Goal: Task Accomplishment & Management: Manage account settings

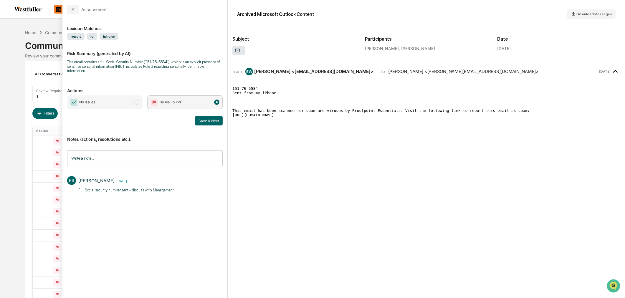
click at [10, 107] on div "Calendar Manage Tasks Reviews Approval Management Company People, Data, Setting…" at bounding box center [312, 232] width 625 height 464
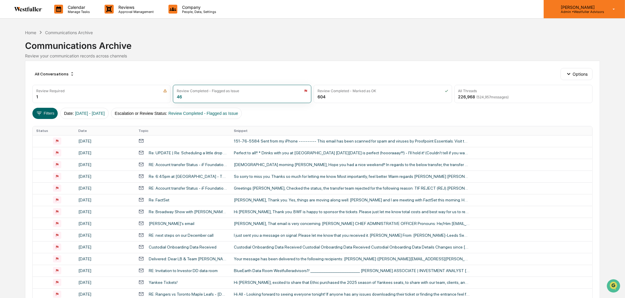
click at [583, 10] on p "Admin • Westfuller Advisors" at bounding box center [580, 12] width 48 height 4
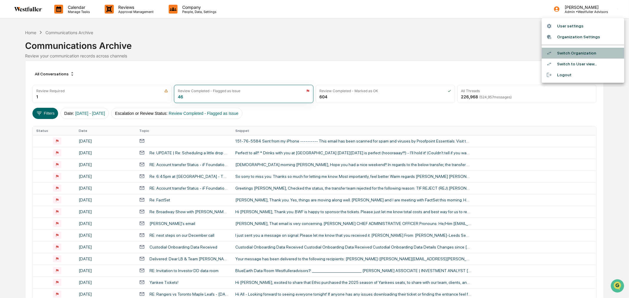
click at [564, 51] on li "Switch Organization" at bounding box center [582, 53] width 83 height 11
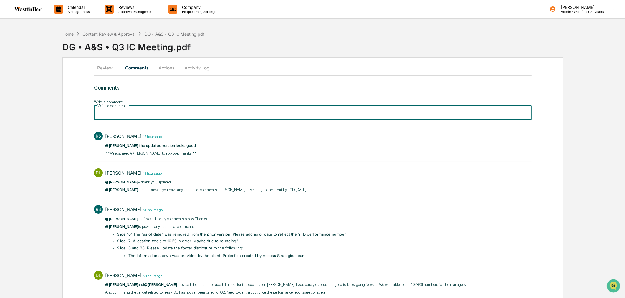
click at [137, 104] on input "Write a comment..." at bounding box center [313, 112] width 438 height 16
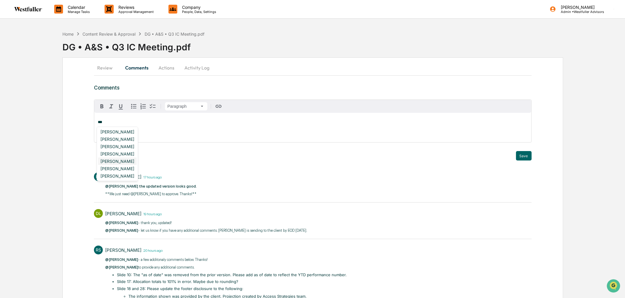
click at [115, 162] on div "[PERSON_NAME]" at bounding box center [117, 161] width 39 height 7
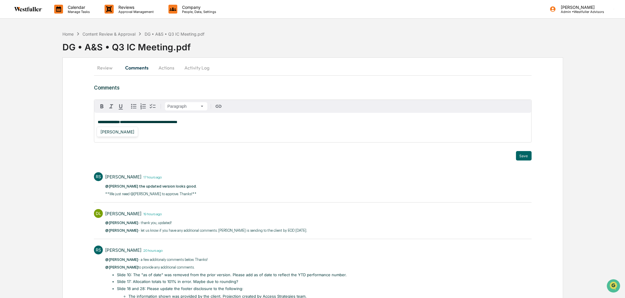
click at [113, 136] on div "[PERSON_NAME]" at bounding box center [118, 132] width 42 height 10
click at [113, 133] on div "[PERSON_NAME]" at bounding box center [117, 131] width 39 height 7
click at [524, 155] on button "Save" at bounding box center [524, 155] width 16 height 9
